Goal: Information Seeking & Learning: Find specific fact

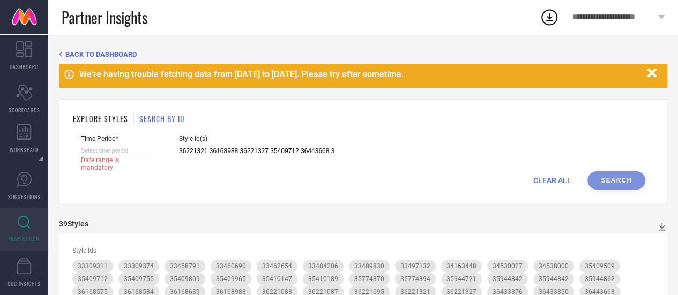
select select "8"
select select "2025"
select select "9"
select select "2025"
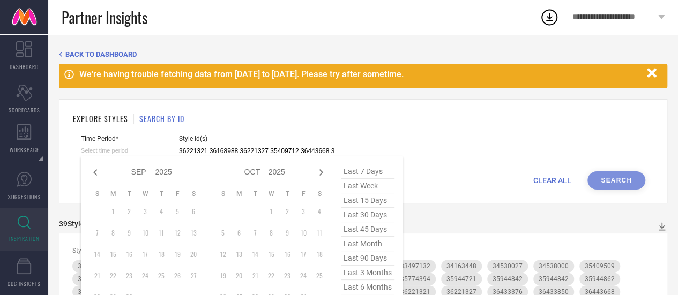
click at [129, 146] on input at bounding box center [118, 150] width 74 height 11
click at [364, 291] on span "last 6 months" at bounding box center [368, 287] width 54 height 14
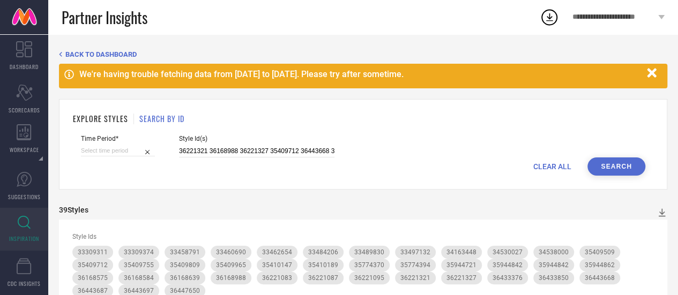
type input "[DATE] to [DATE]"
click at [253, 151] on input "36221321 36168988 36221327 35409712 36443668 36433376 36447650 36433850 3644369…" at bounding box center [256, 151] width 155 height 12
paste input "27067180 14026914 28704076 27067172 24147728 25133368 13064080 27029730 3214930…"
click at [620, 168] on button "Search" at bounding box center [616, 167] width 58 height 18
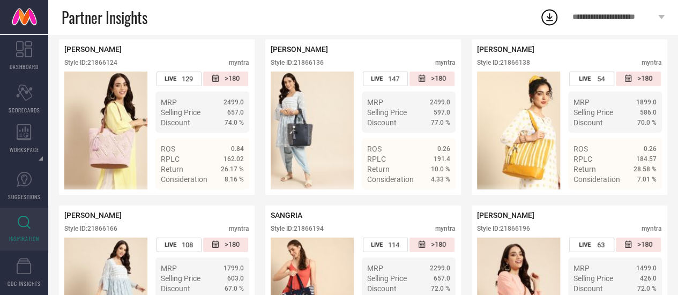
scroll to position [1330, 0]
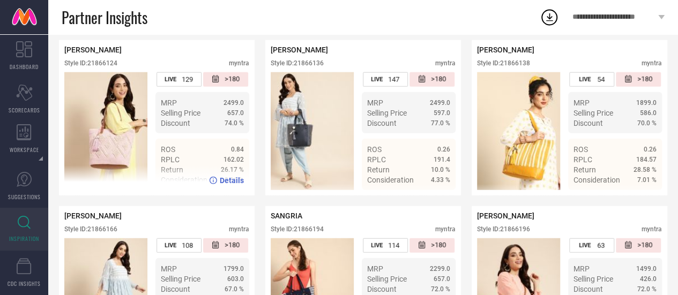
click at [107, 67] on div "Style ID: 21866124" at bounding box center [90, 63] width 53 height 8
copy div "21866124"
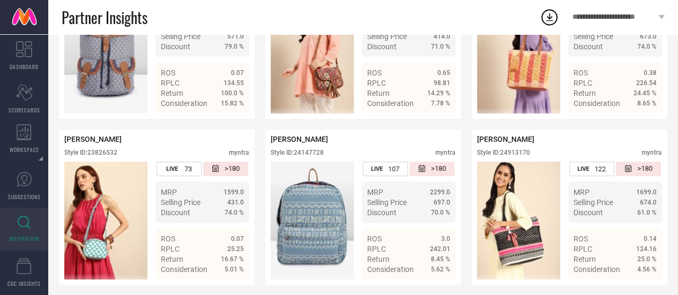
scroll to position [1985, 0]
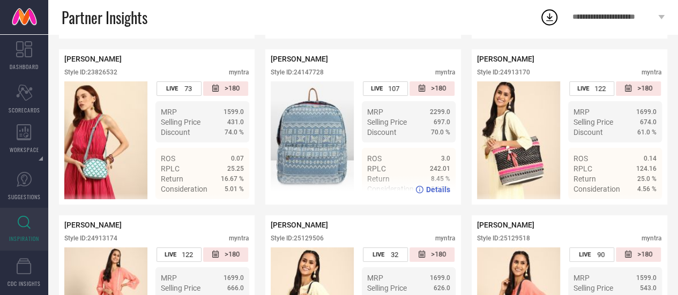
click at [309, 76] on div "Style ID: 24147728" at bounding box center [297, 73] width 53 height 8
copy div "24147728"
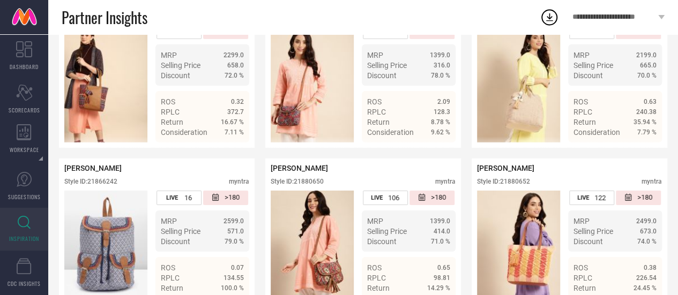
scroll to position [1708, 0]
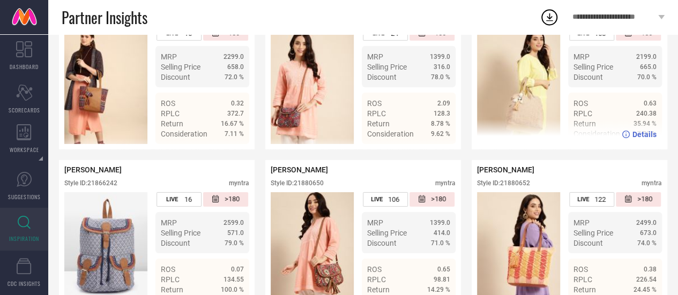
click at [516, 21] on div "Style ID: 21866230" at bounding box center [503, 17] width 53 height 8
copy div "21866230"
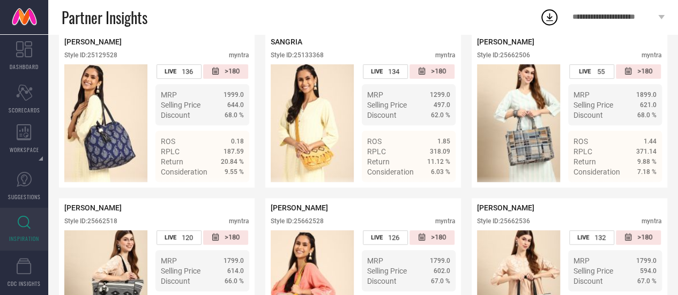
scroll to position [2332, 0]
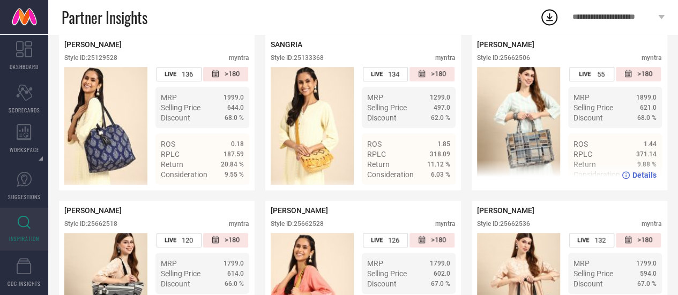
click at [520, 62] on div "Style ID: 25662506" at bounding box center [503, 58] width 53 height 8
copy div "25662506"
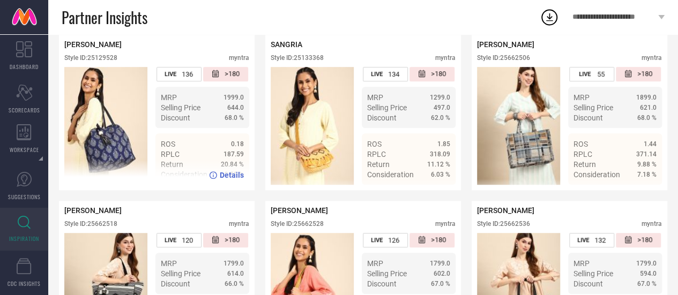
click at [115, 62] on div "Style ID: 25129528" at bounding box center [90, 58] width 53 height 8
copy div "25129528"
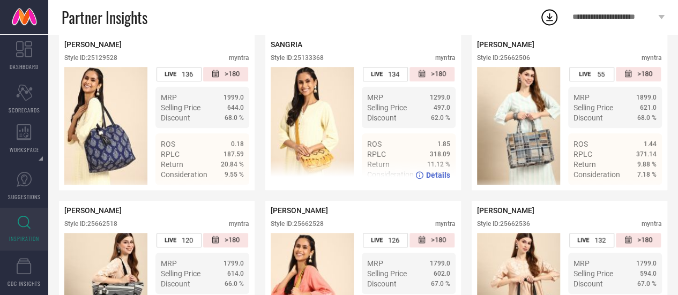
click at [316, 62] on div "Style ID: 25133368" at bounding box center [297, 58] width 53 height 8
copy div "25133368"
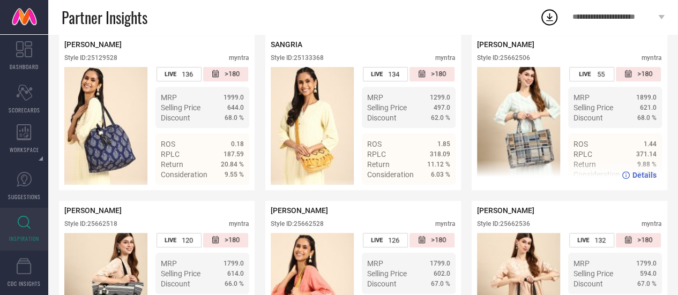
click at [512, 62] on div "Style ID: 25662506" at bounding box center [503, 58] width 53 height 8
copy div "25662506"
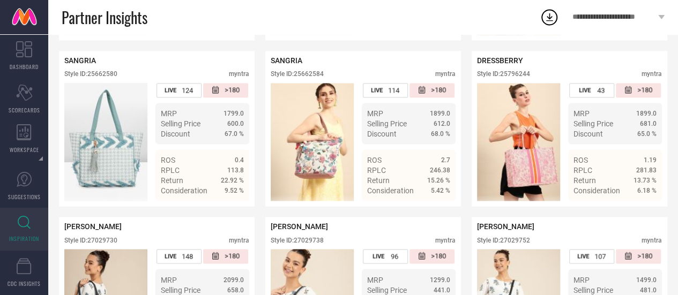
scroll to position [2814, 0]
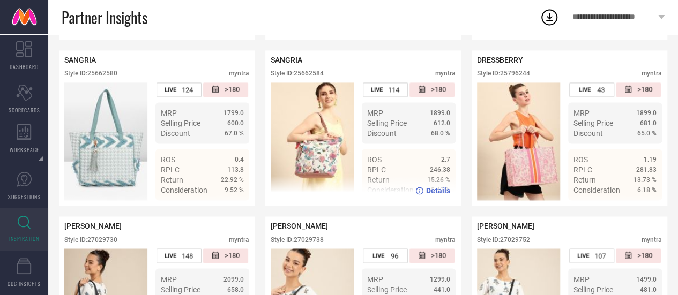
click at [310, 77] on div "Style ID: 25662584" at bounding box center [297, 74] width 53 height 8
copy div "25662584"
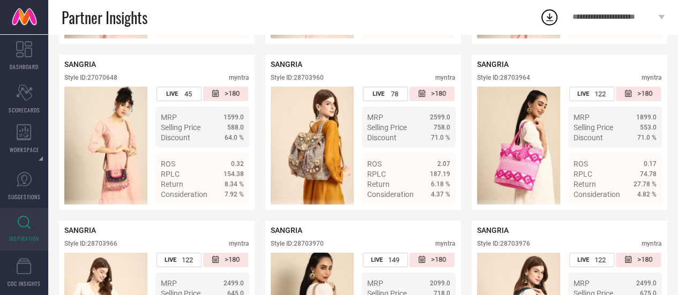
scroll to position [3642, 0]
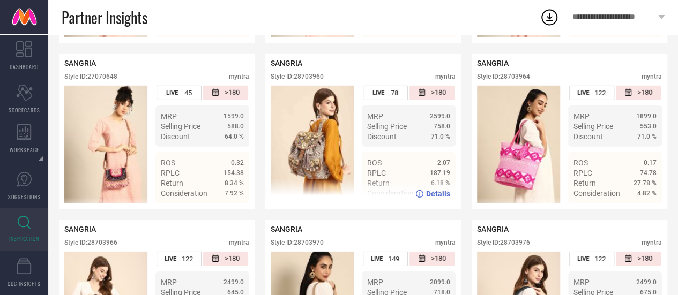
click at [309, 80] on div "Style ID: 28703960" at bounding box center [297, 77] width 53 height 8
copy div "28703960"
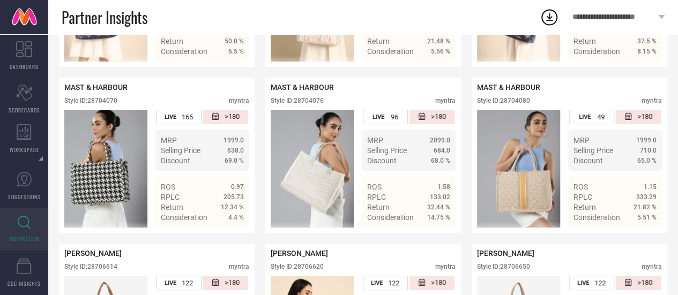
scroll to position [3978, 0]
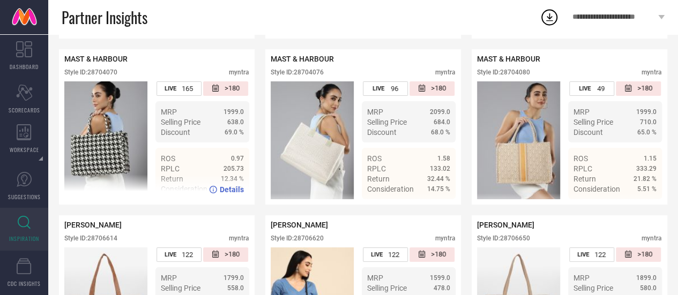
click at [102, 76] on div "Style ID: 28704070" at bounding box center [90, 73] width 53 height 8
copy div "28704070"
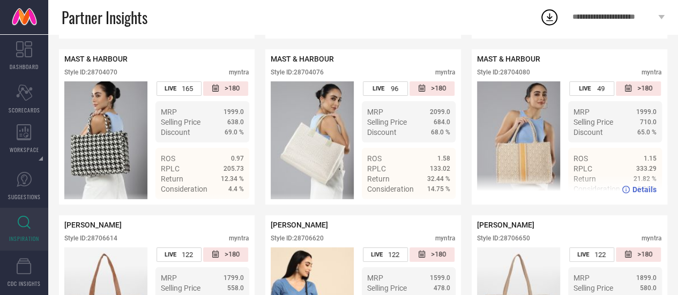
click at [517, 76] on div "Style ID: 28704080" at bounding box center [503, 73] width 53 height 8
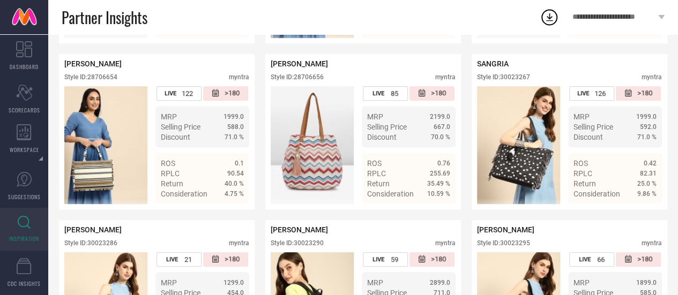
scroll to position [4265, 0]
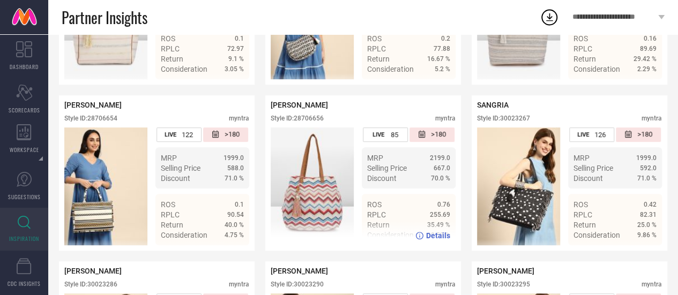
click at [307, 122] on div "Style ID: 28706656" at bounding box center [297, 119] width 53 height 8
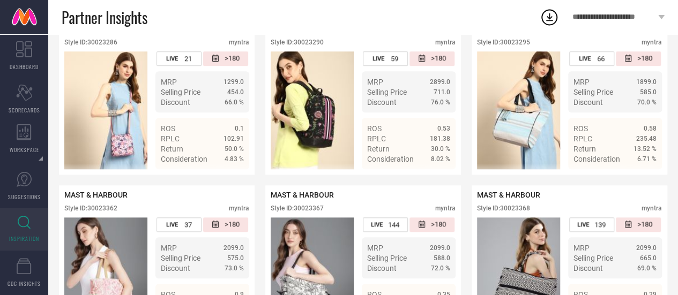
scroll to position [4507, 0]
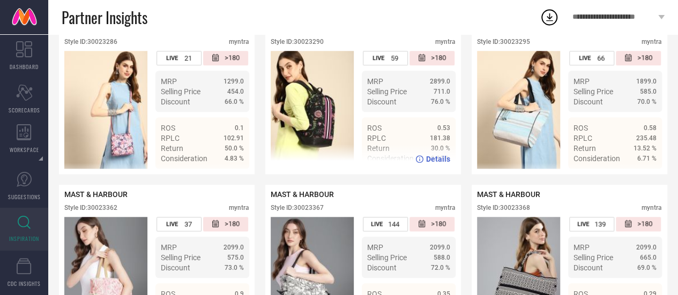
click at [316, 46] on div "Style ID: 30023290" at bounding box center [297, 42] width 53 height 8
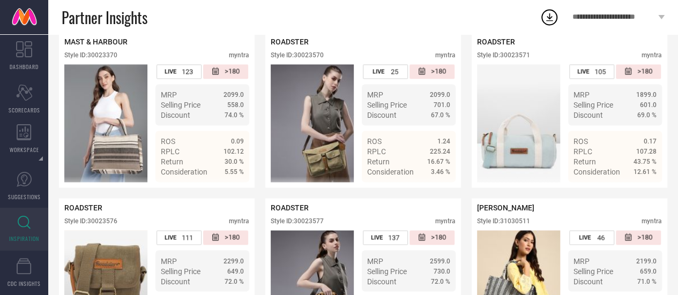
scroll to position [4831, 0]
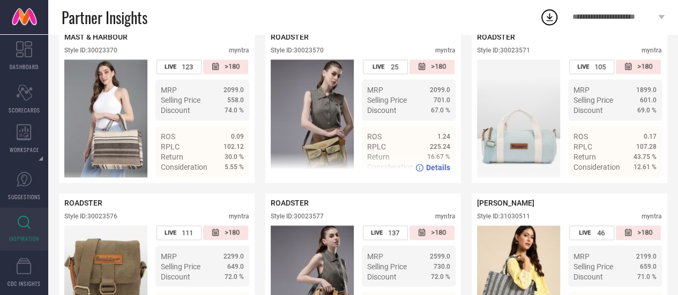
click at [311, 54] on div "Style ID: 30023570" at bounding box center [297, 51] width 53 height 8
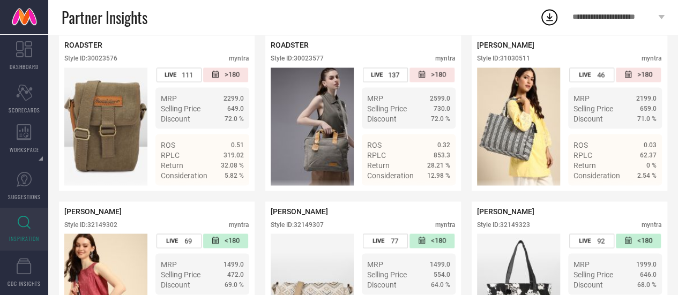
scroll to position [4991, 0]
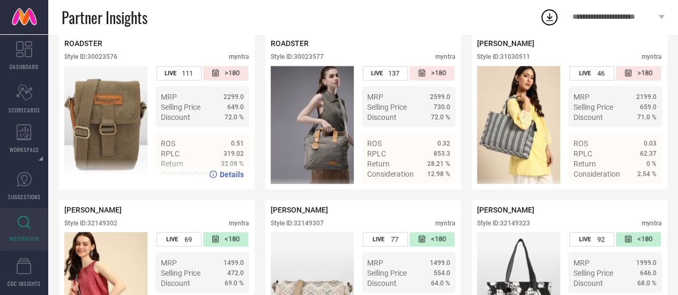
click at [104, 61] on div "Style ID: 30023576" at bounding box center [90, 57] width 53 height 8
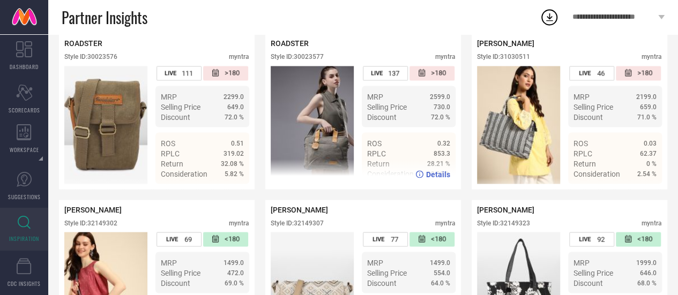
click at [310, 61] on div "Style ID: 30023577" at bounding box center [297, 57] width 53 height 8
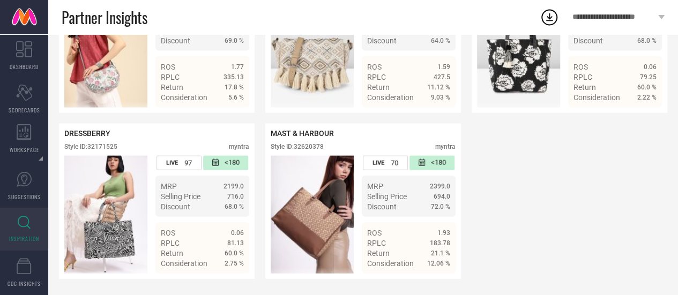
scroll to position [5303, 0]
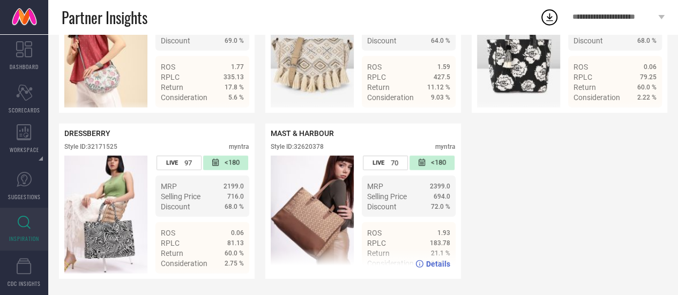
click at [316, 144] on div "Style ID: 32620378" at bounding box center [297, 147] width 53 height 8
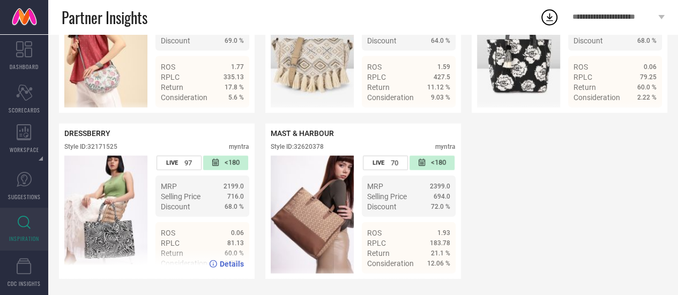
click at [105, 146] on div "Style ID: 32171525" at bounding box center [90, 147] width 53 height 8
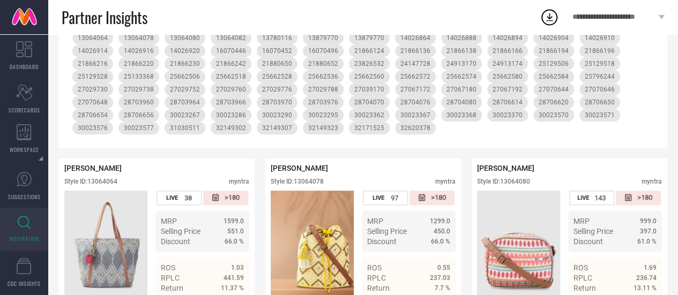
scroll to position [0, 0]
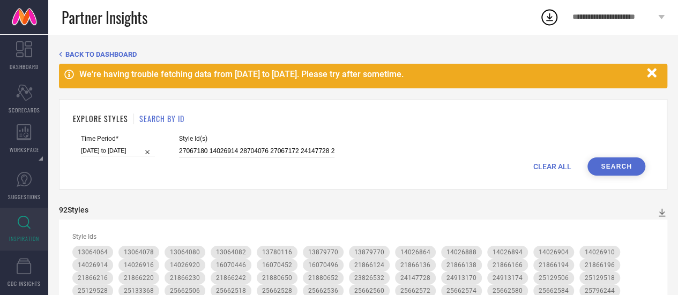
click at [279, 154] on input "27067180 14026914 28704076 27067172 24147728 25133368 13064080 27029730 3214930…" at bounding box center [256, 151] width 155 height 12
paste input
type input "27067180 14026914 28704076 27067172"
click at [621, 167] on button "Search" at bounding box center [616, 167] width 58 height 18
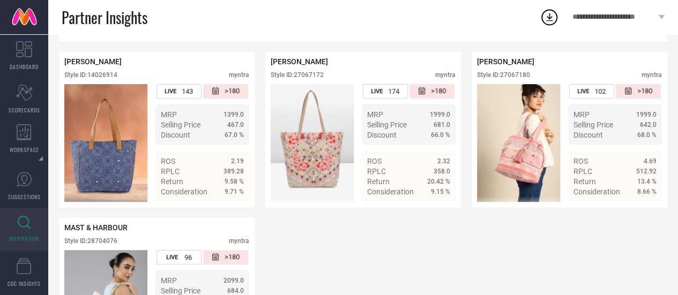
scroll to position [220, 0]
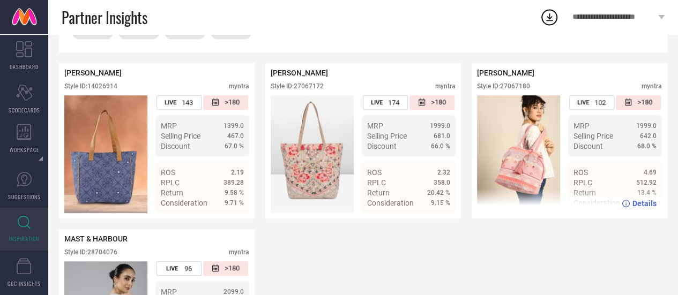
click at [521, 88] on div "Style ID: 27067180" at bounding box center [503, 87] width 53 height 8
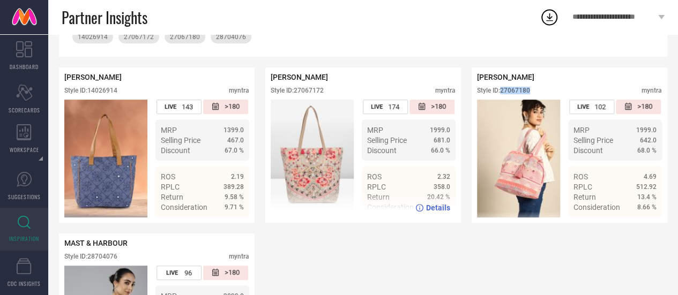
scroll to position [215, 0]
click at [316, 93] on div "Style ID: 27067172" at bounding box center [297, 91] width 53 height 8
